Goal: Task Accomplishment & Management: Complete application form

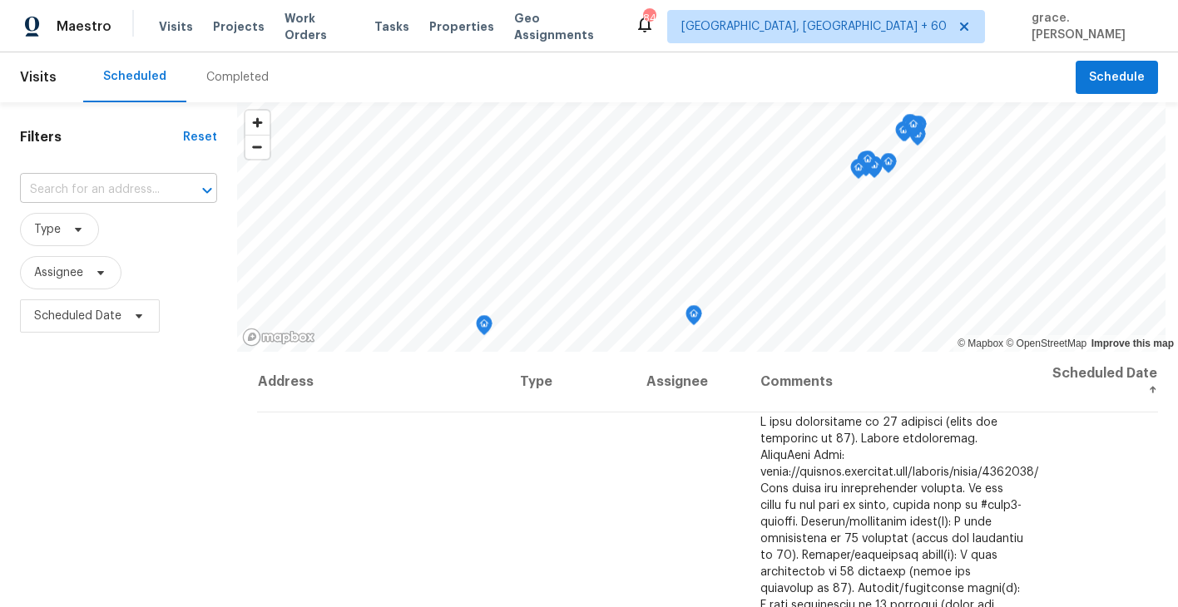
click at [72, 182] on input "text" at bounding box center [95, 190] width 151 height 26
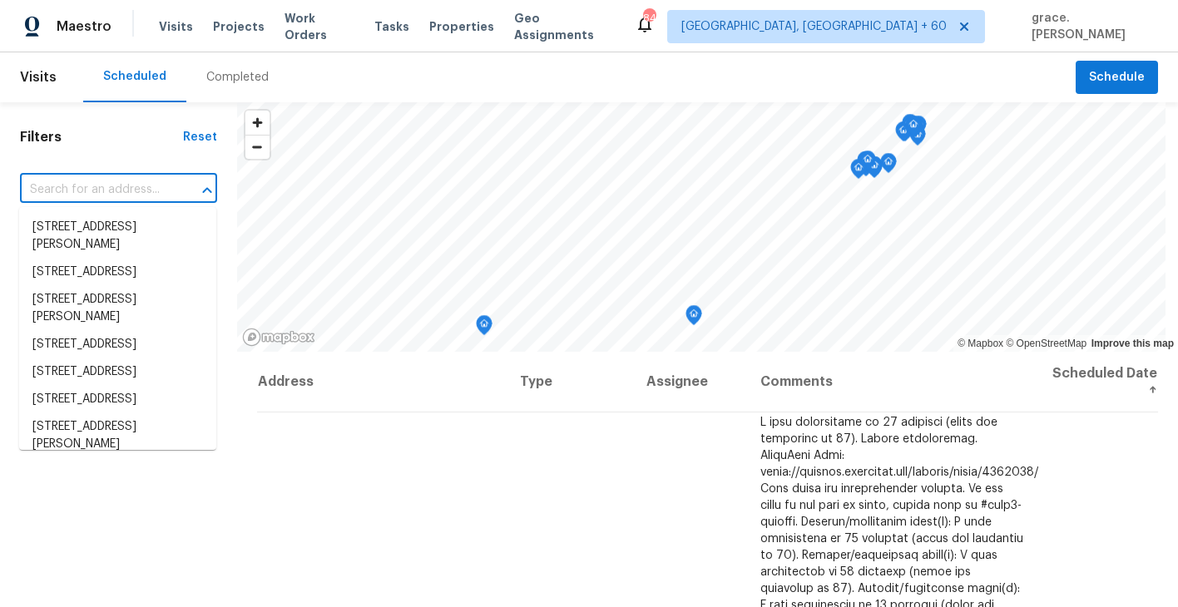
paste input "[STREET_ADDRESS][PERSON_NAME]"
type input "[STREET_ADDRESS][PERSON_NAME]"
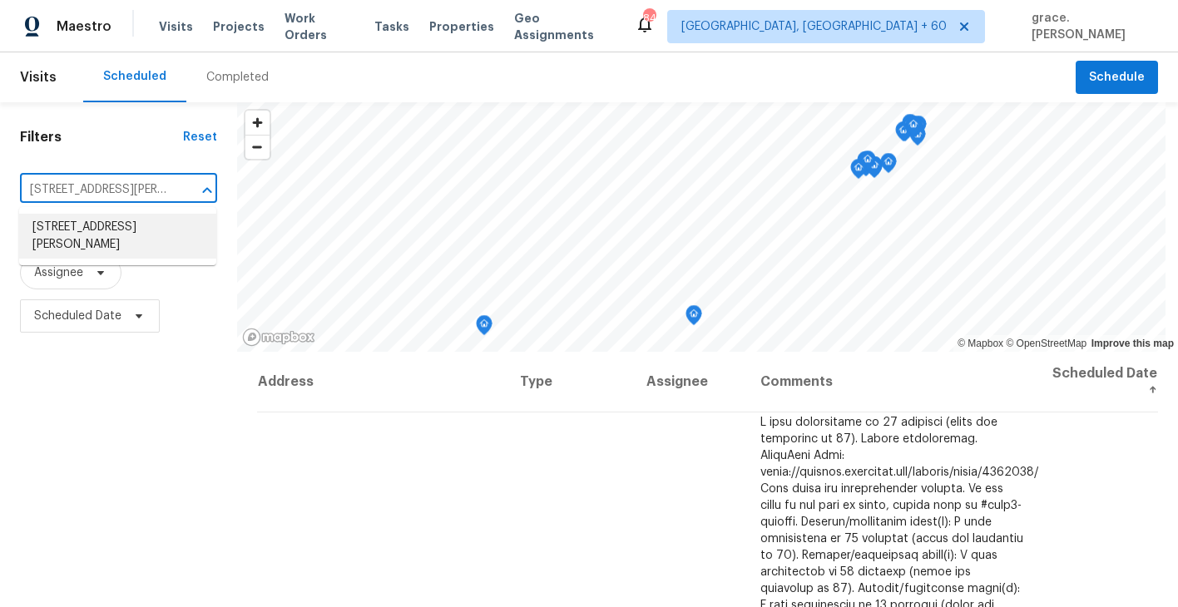
click at [101, 243] on li "[STREET_ADDRESS][PERSON_NAME]" at bounding box center [117, 236] width 197 height 45
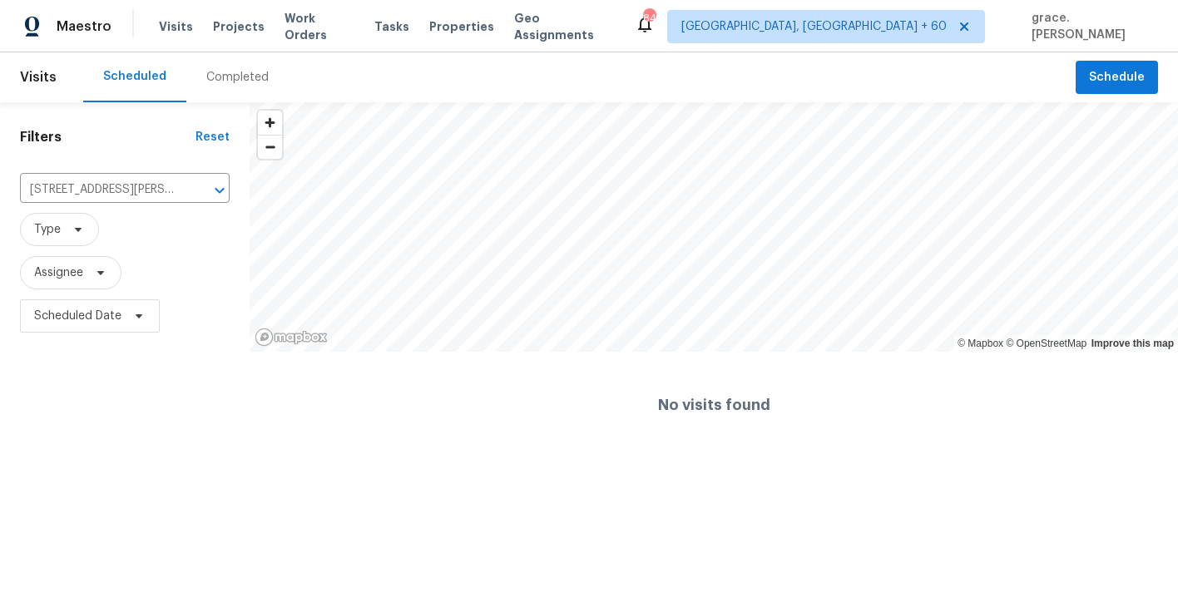
click at [243, 82] on div "Completed" at bounding box center [237, 77] width 62 height 17
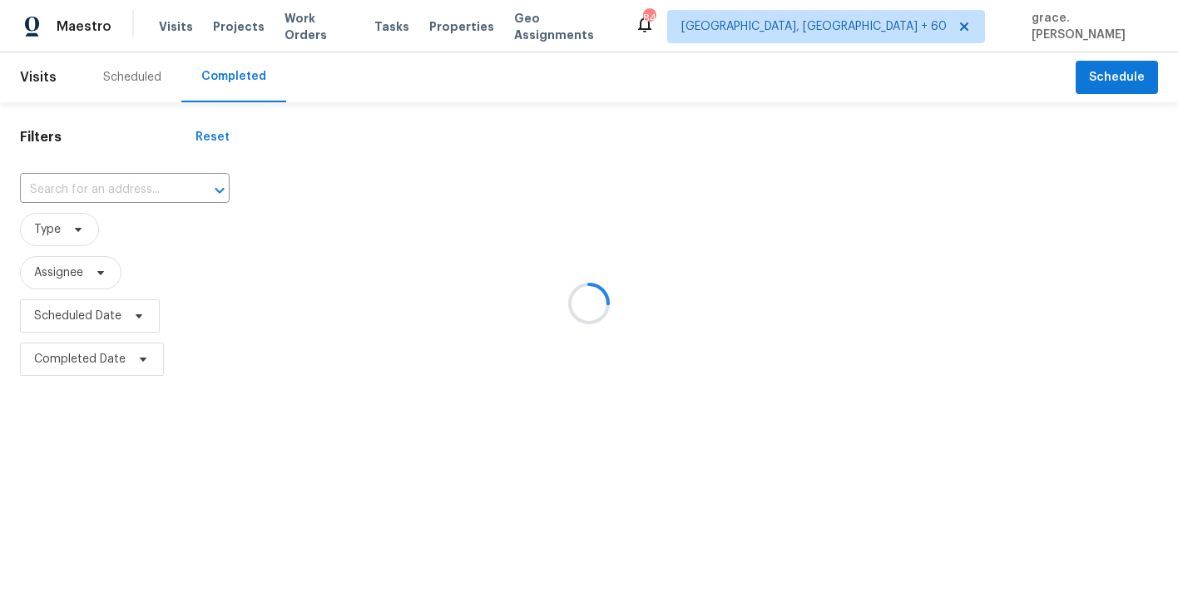
click at [139, 180] on div at bounding box center [589, 303] width 1178 height 607
click at [133, 63] on div at bounding box center [589, 303] width 1178 height 607
click at [130, 79] on div at bounding box center [589, 303] width 1178 height 607
click at [101, 73] on div at bounding box center [589, 303] width 1178 height 607
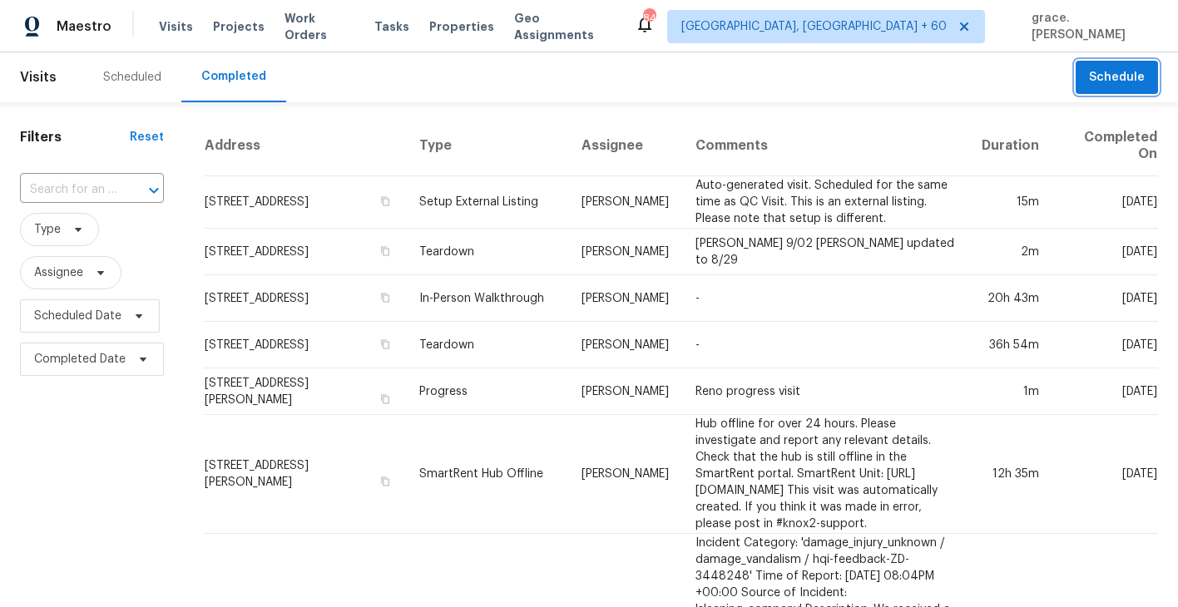
click at [1134, 69] on span "Schedule" at bounding box center [1117, 77] width 56 height 21
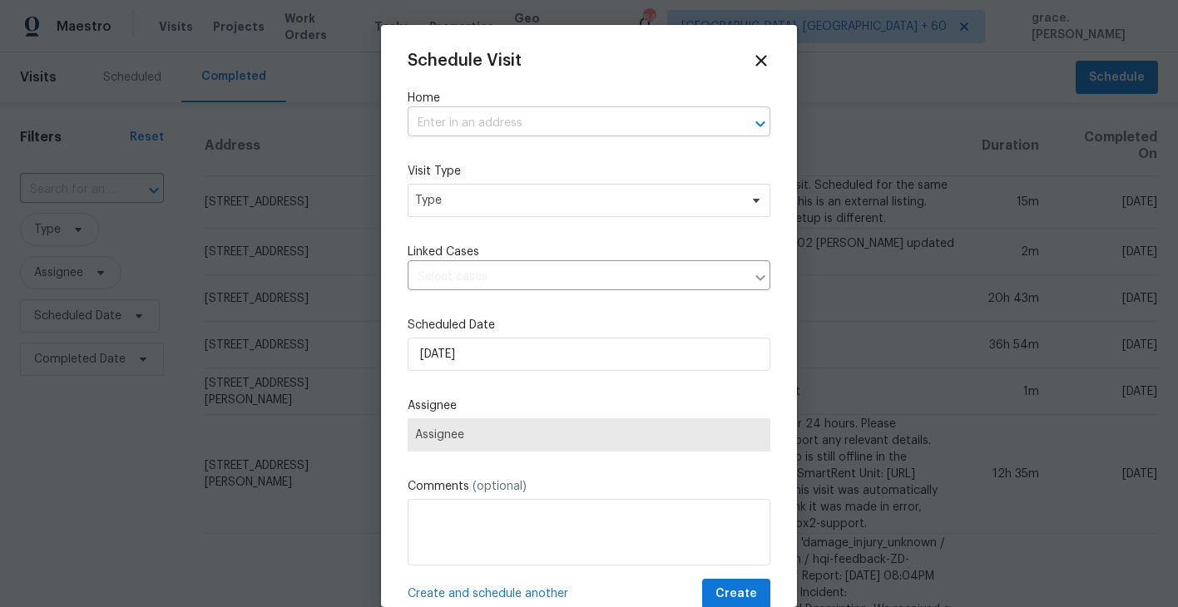
click at [522, 121] on input "text" at bounding box center [566, 124] width 316 height 26
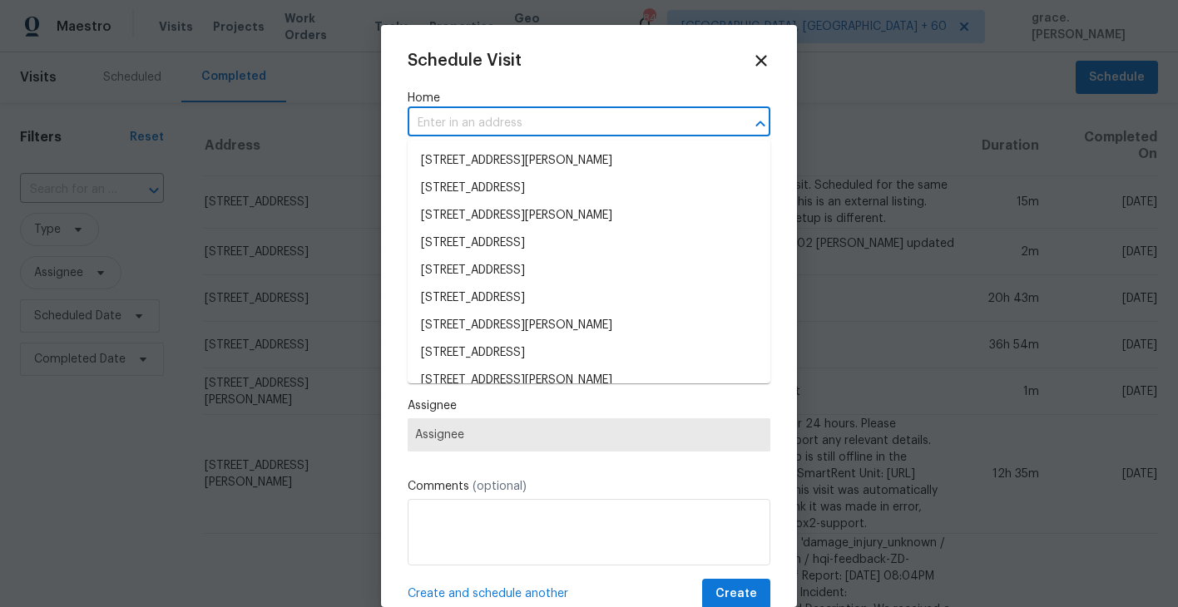
paste input "[STREET_ADDRESS][PERSON_NAME]"
type input "[STREET_ADDRESS][PERSON_NAME]"
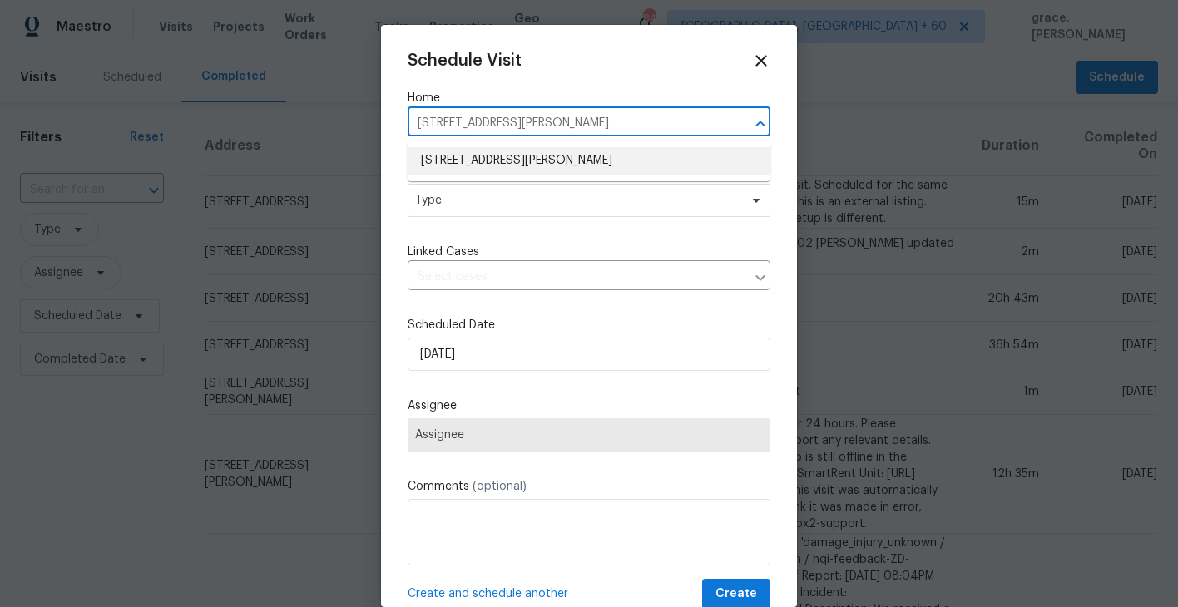
click at [524, 152] on li "[STREET_ADDRESS][PERSON_NAME]" at bounding box center [589, 160] width 363 height 27
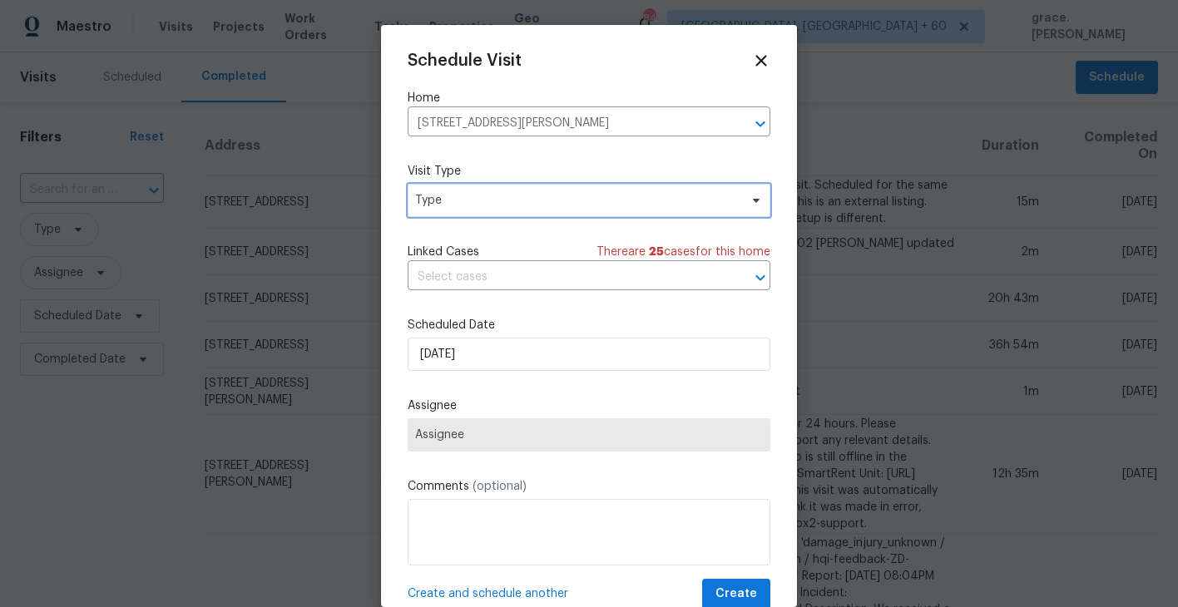
click at [493, 199] on span "Type" at bounding box center [577, 200] width 324 height 17
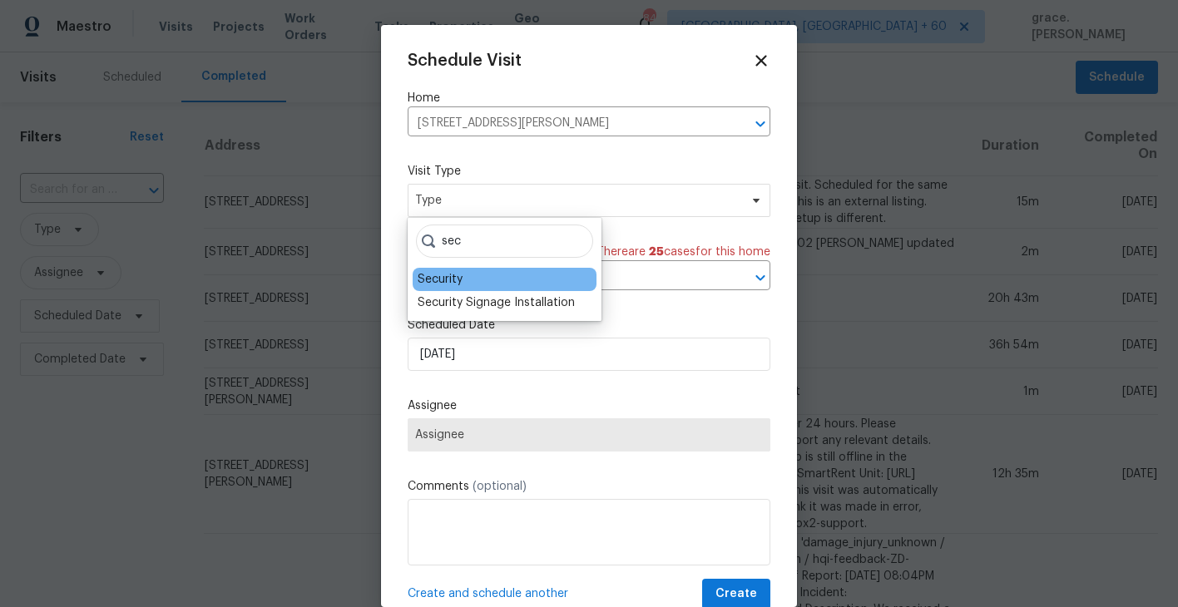
type input "sec"
click at [438, 282] on div "Security" at bounding box center [440, 279] width 45 height 17
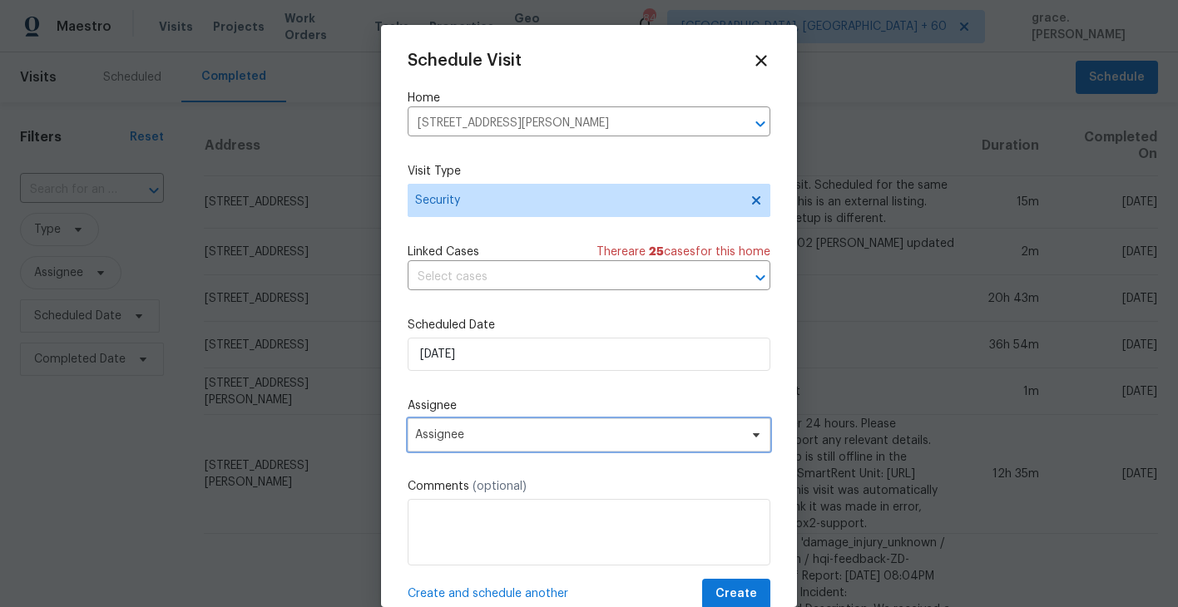
click at [479, 423] on span "Assignee" at bounding box center [589, 434] width 363 height 33
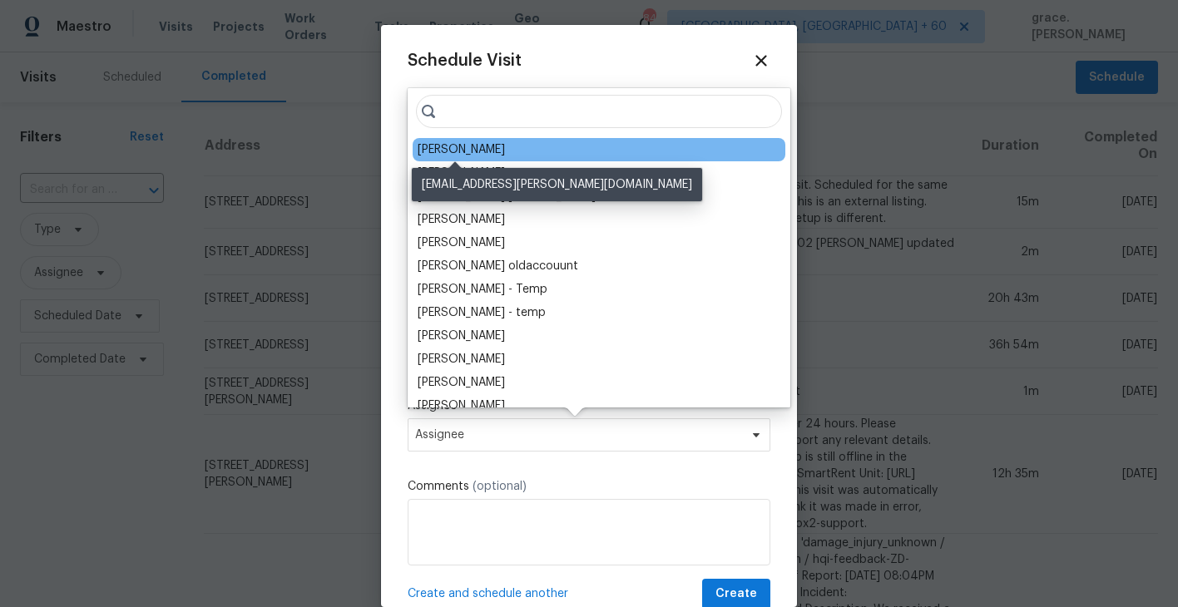
click at [470, 154] on div "[PERSON_NAME]" at bounding box center [461, 149] width 87 height 17
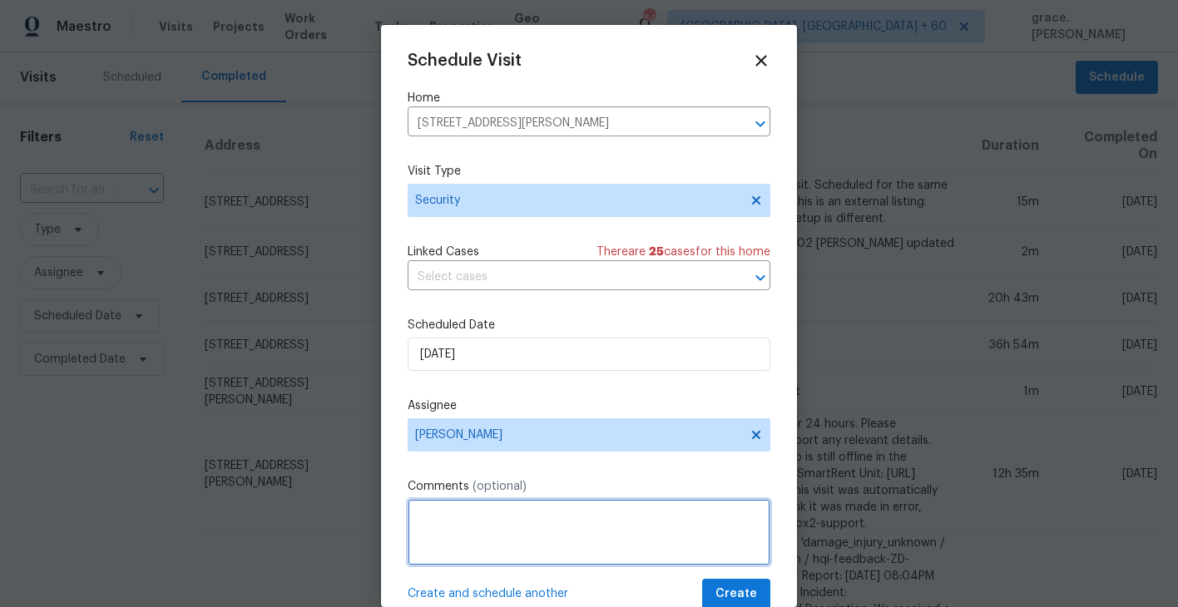
click at [471, 526] on textarea at bounding box center [589, 532] width 363 height 67
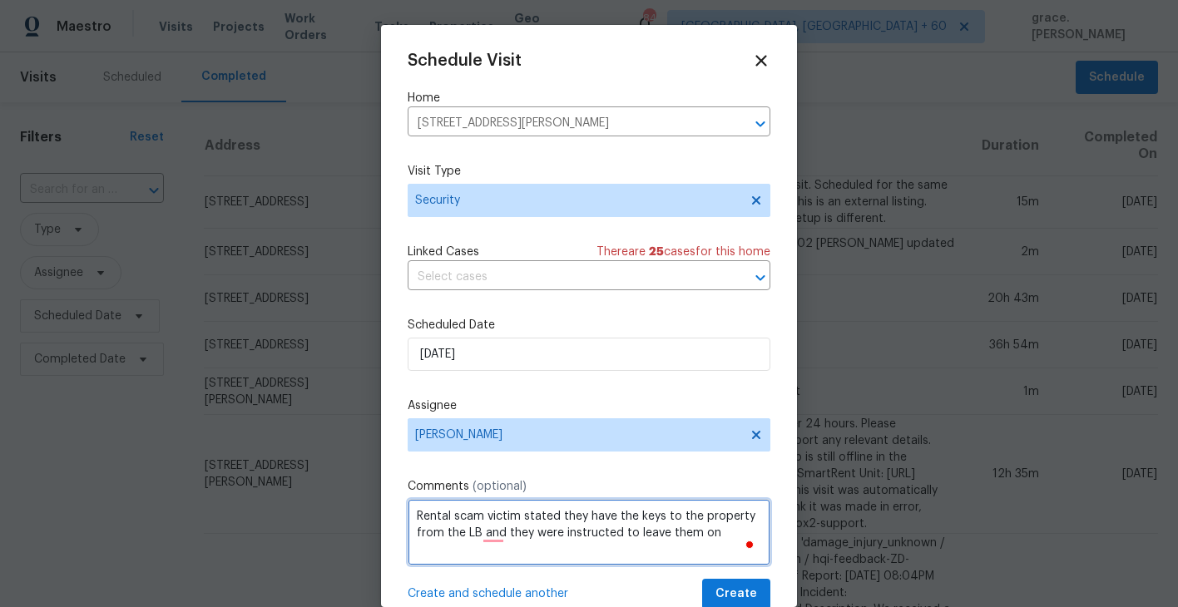
click at [595, 526] on textarea "Rental scam victim stated they have the keys to the property from the LB and th…" at bounding box center [589, 532] width 363 height 67
click at [692, 536] on textarea "Rental scam victim stated they have the keys to the property from the LB and th…" at bounding box center [589, 532] width 363 height 67
click at [703, 536] on textarea "Rental scam victim stated they have the keys to the property from the LB and th…" at bounding box center [589, 532] width 363 height 67
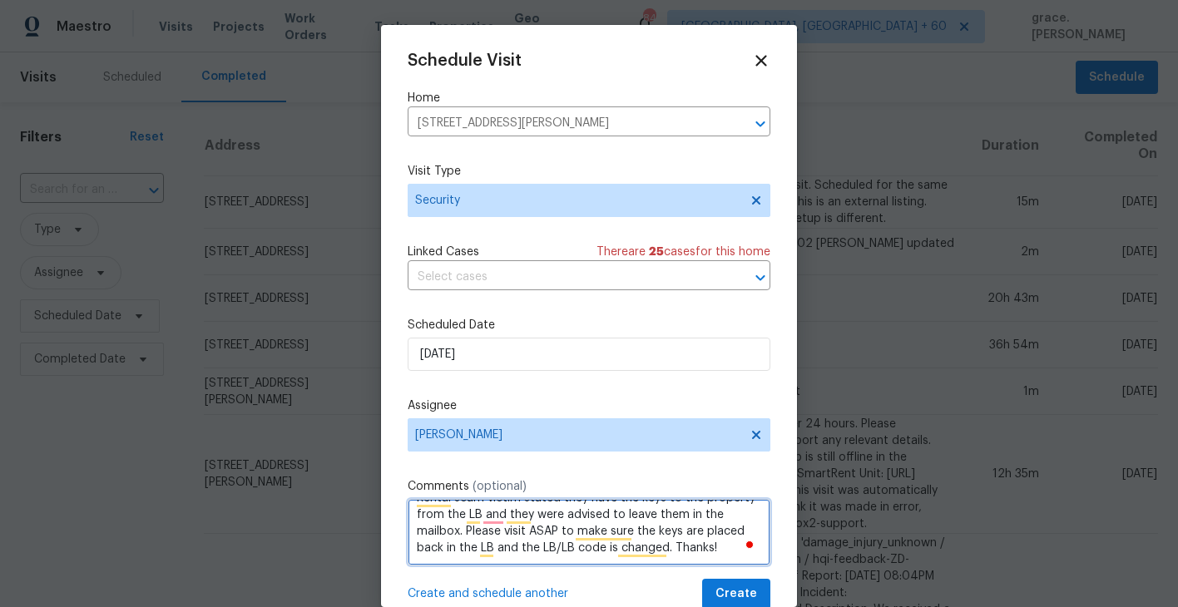
type textarea "Rental scam victim stated they have the keys to the property from the LB and th…"
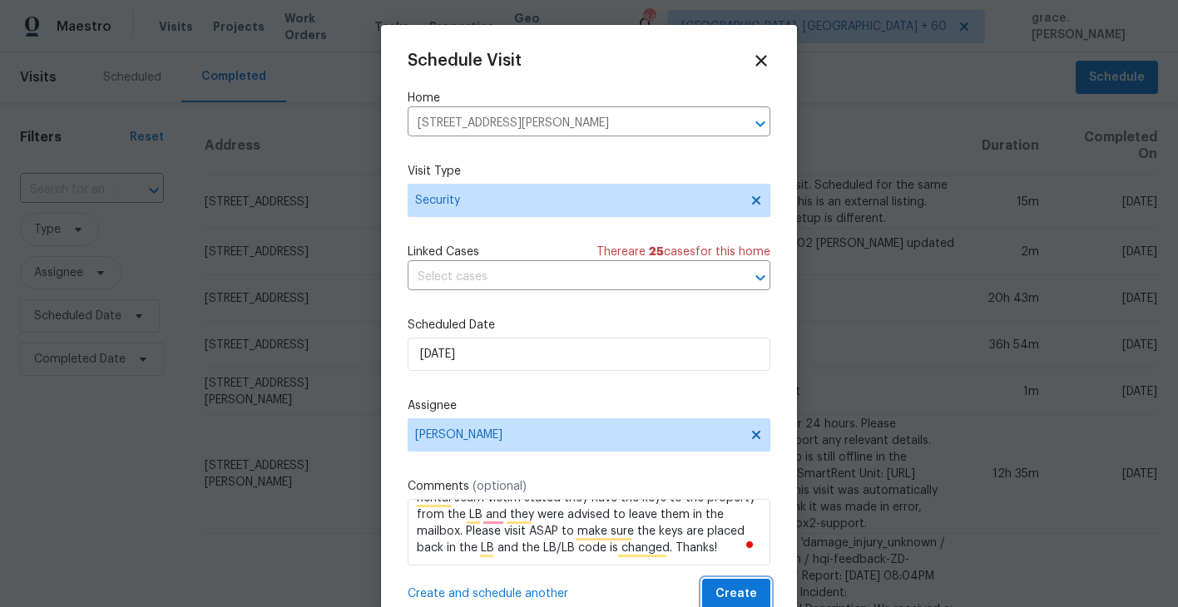
click at [733, 592] on span "Create" at bounding box center [736, 594] width 42 height 21
